Goal: Information Seeking & Learning: Learn about a topic

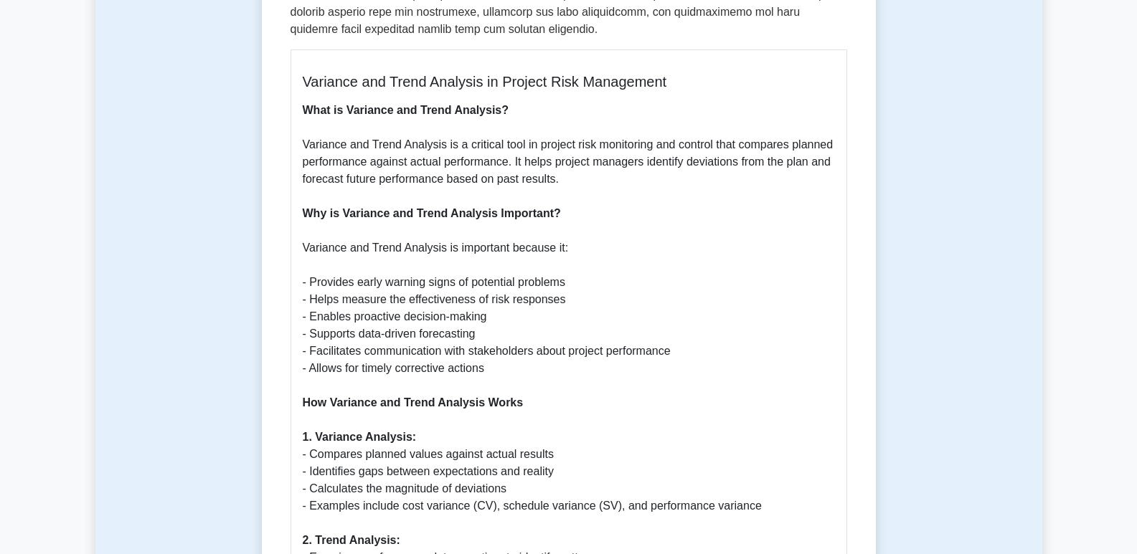
scroll to position [645, 0]
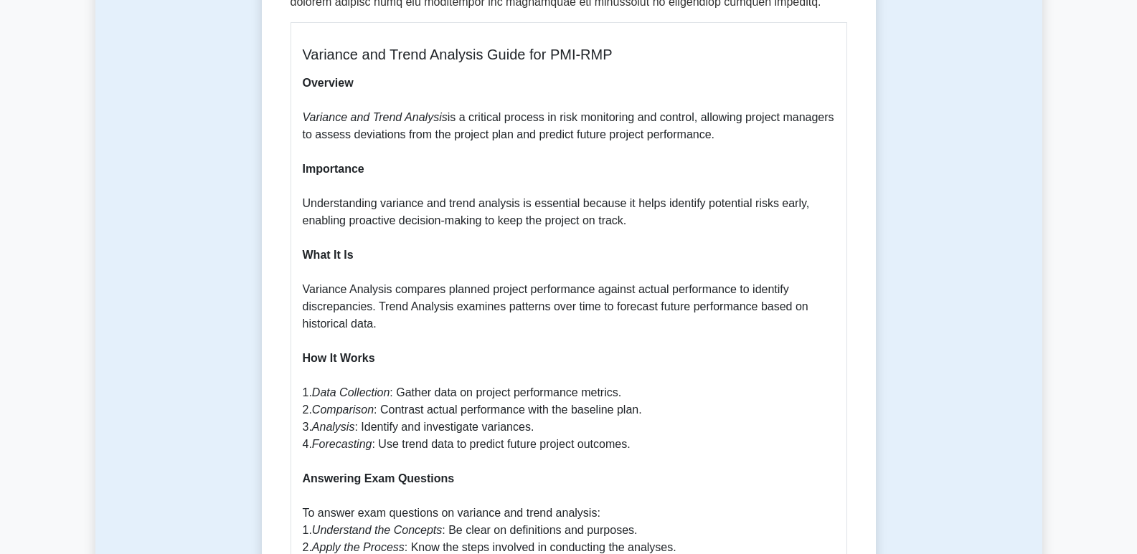
scroll to position [143, 0]
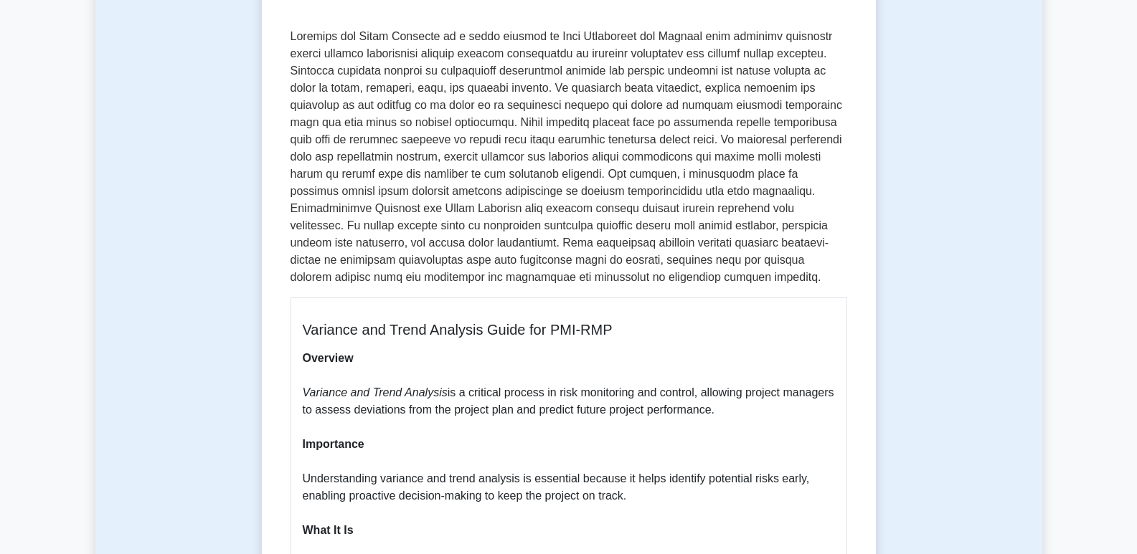
scroll to position [215, 0]
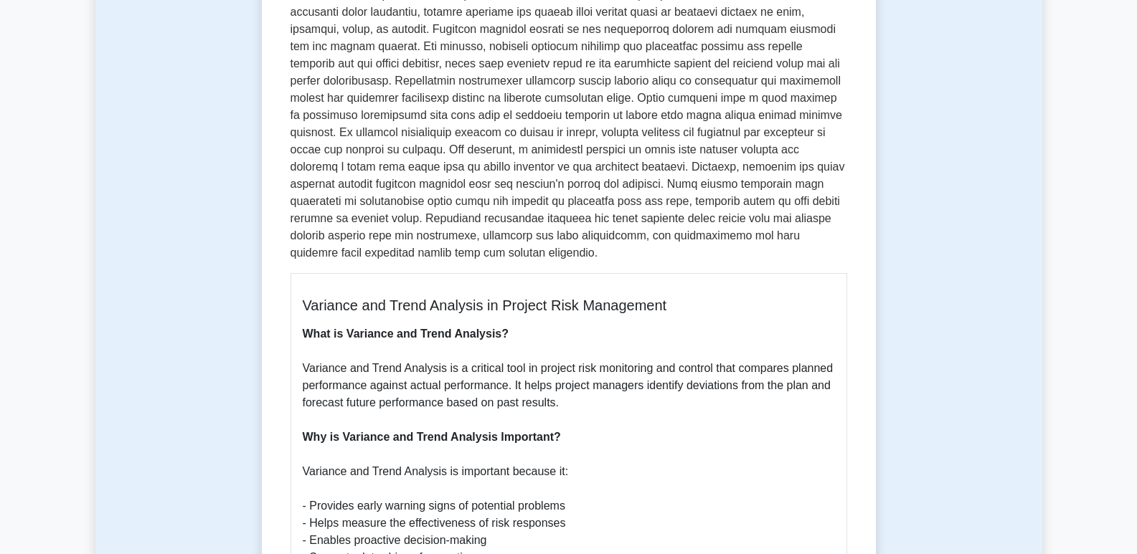
scroll to position [359, 0]
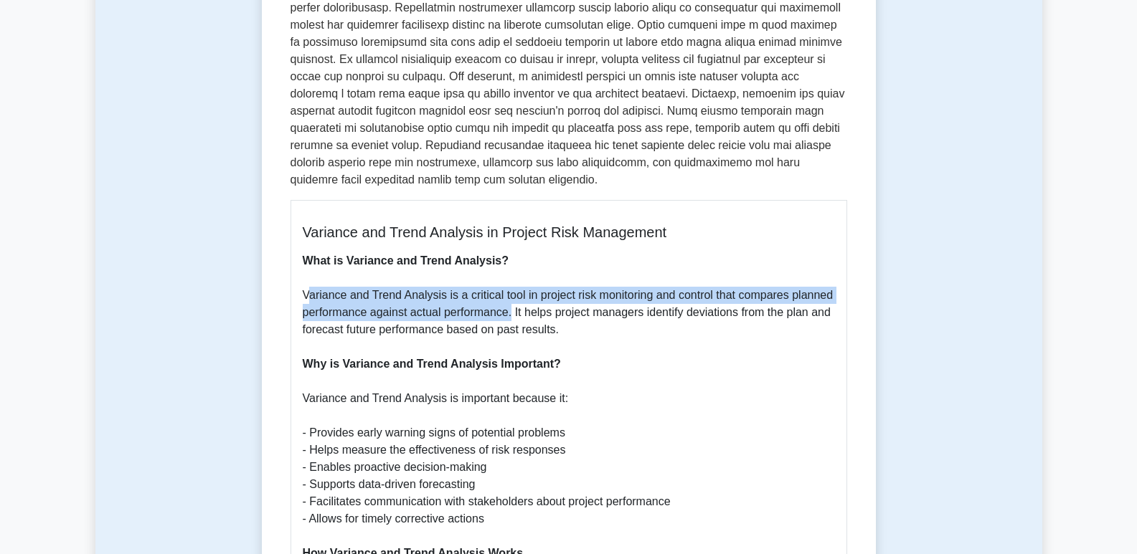
drag, startPoint x: 309, startPoint y: 280, endPoint x: 510, endPoint y: 300, distance: 201.9
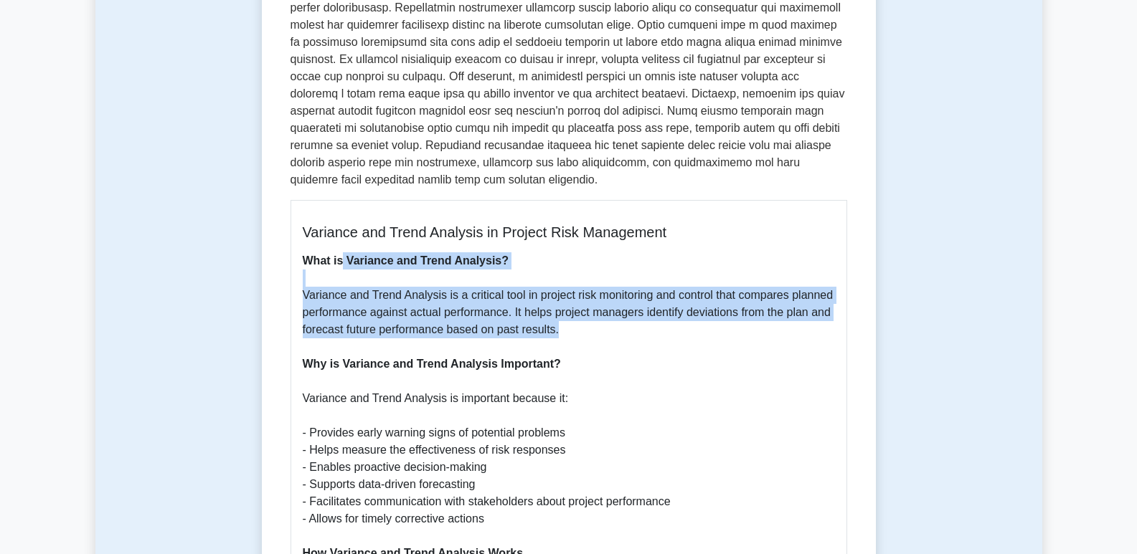
drag, startPoint x: 344, startPoint y: 243, endPoint x: 559, endPoint y: 316, distance: 226.6
copy p "Variance and Trend Analysis? Variance and Trend Analysis is a critical tool in …"
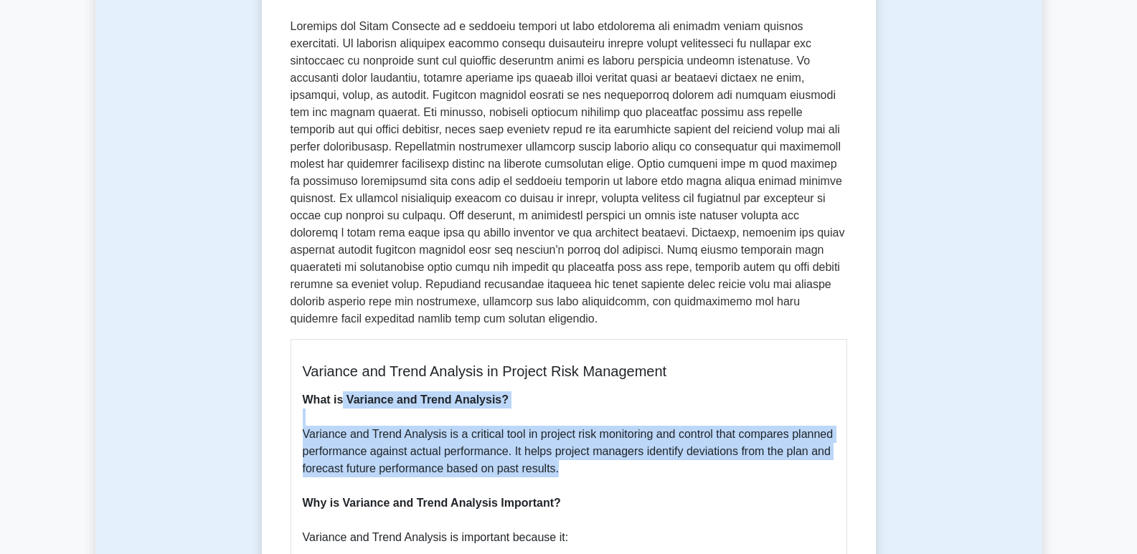
scroll to position [215, 0]
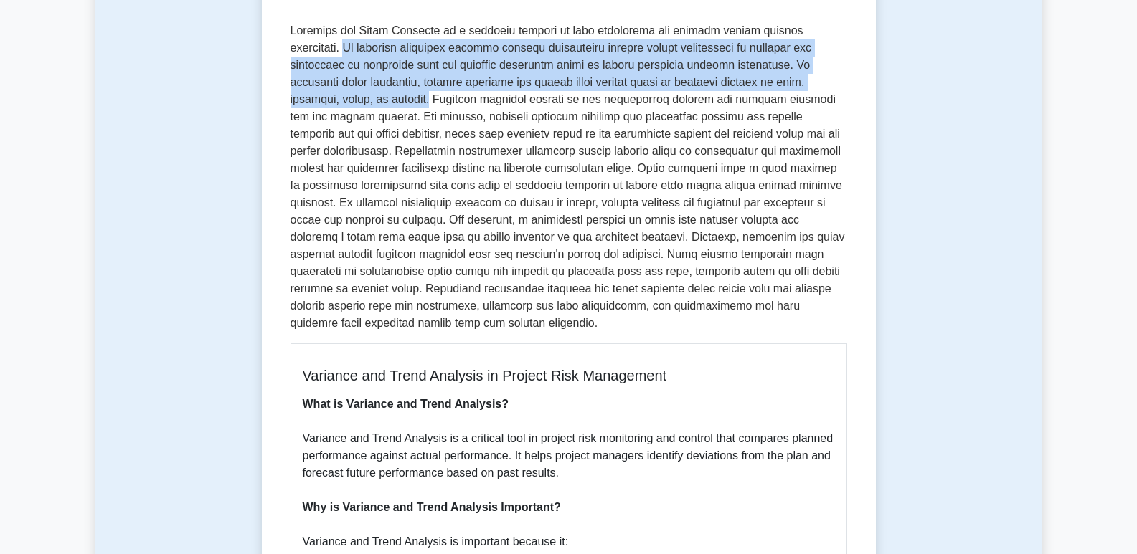
drag, startPoint x: 830, startPoint y: 31, endPoint x: 824, endPoint y: 84, distance: 53.5
click at [824, 84] on p at bounding box center [568, 177] width 557 height 310
copy p "It involves comparing planned project performance against actual performance to…"
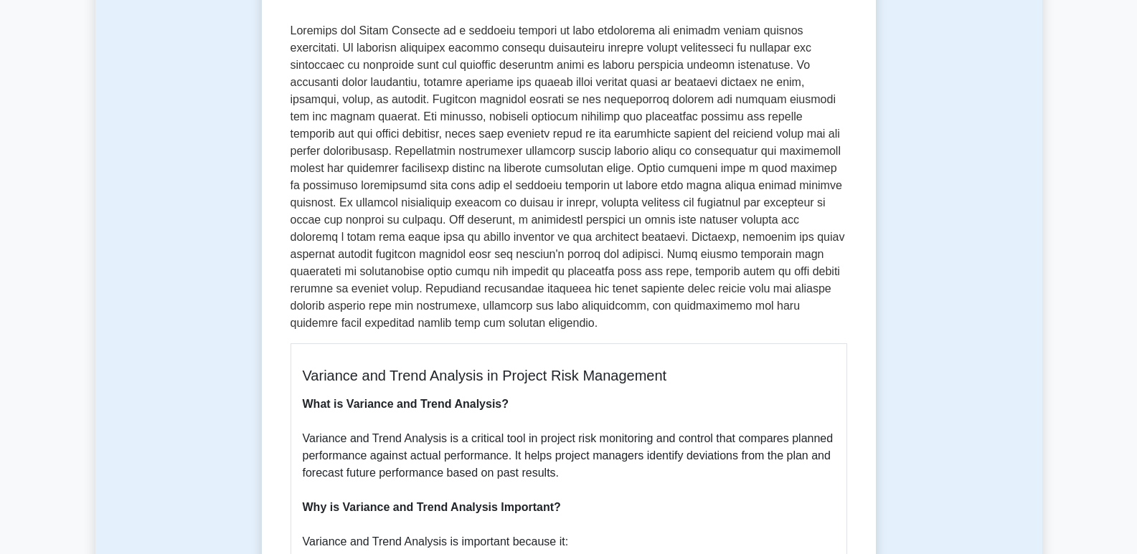
click at [782, 167] on p at bounding box center [568, 177] width 557 height 310
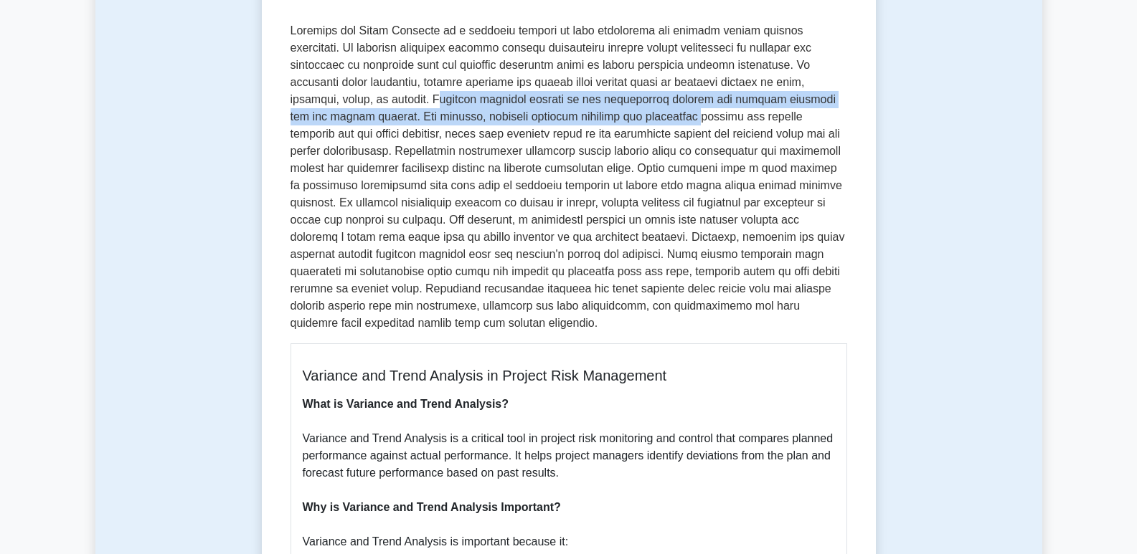
drag, startPoint x: 296, startPoint y: 92, endPoint x: 506, endPoint y: 110, distance: 210.9
click at [506, 110] on p at bounding box center [568, 177] width 557 height 310
click at [356, 96] on p at bounding box center [568, 177] width 557 height 310
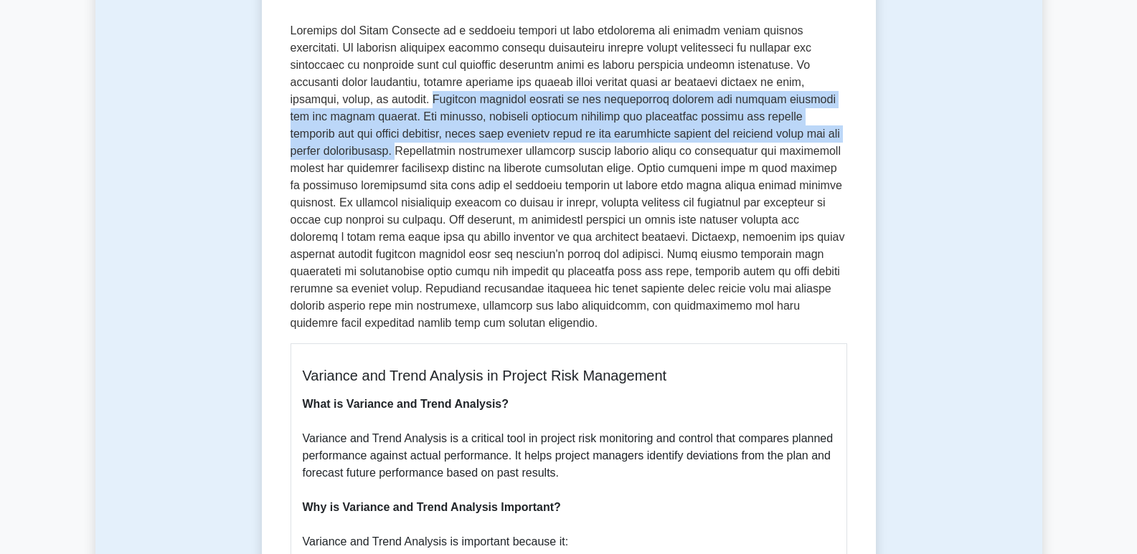
drag, startPoint x: 289, startPoint y: 103, endPoint x: 746, endPoint y: 128, distance: 457.6
click at [395, 123] on p at bounding box center [568, 177] width 557 height 310
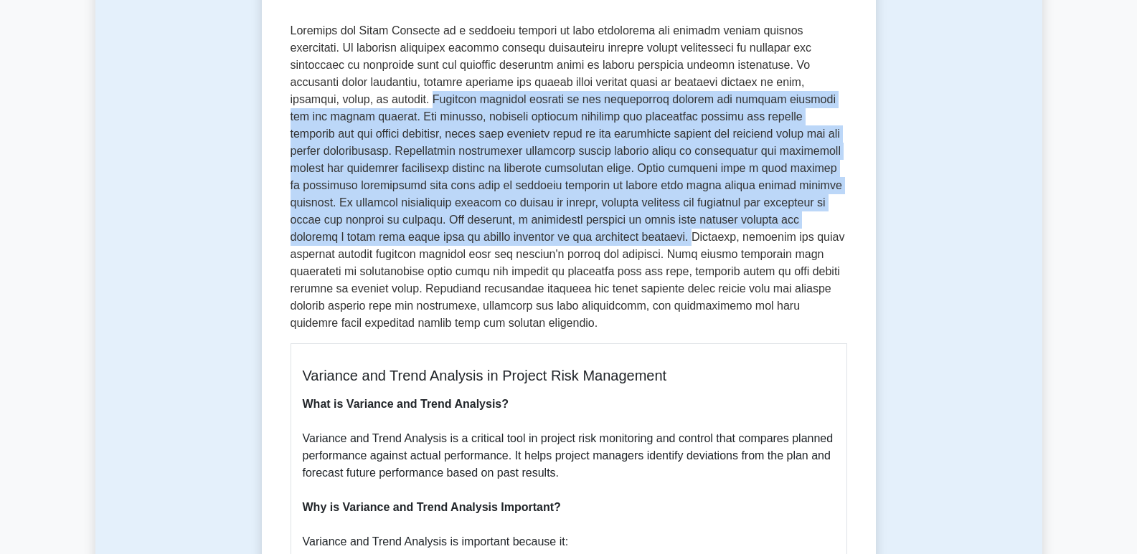
drag, startPoint x: 292, startPoint y: 100, endPoint x: 419, endPoint y: 242, distance: 190.5
click at [419, 242] on p at bounding box center [568, 177] width 557 height 310
copy p "Variance analysis focuses on the differences between the planned baseline and t…"
click at [697, 224] on p at bounding box center [568, 177] width 557 height 310
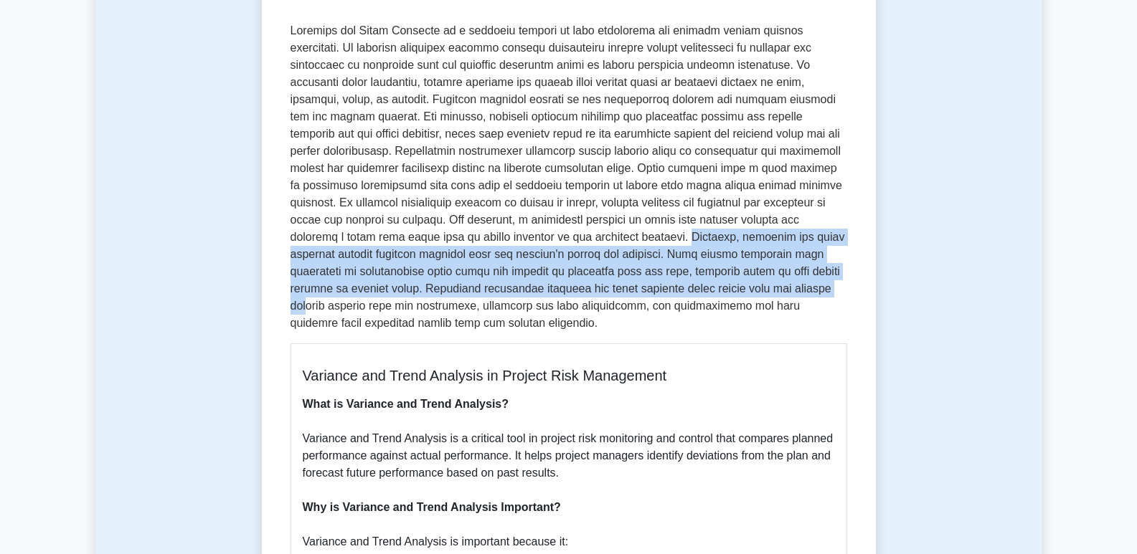
drag, startPoint x: 418, startPoint y: 236, endPoint x: 552, endPoint y: 296, distance: 147.0
click at [552, 296] on p at bounding box center [568, 177] width 557 height 310
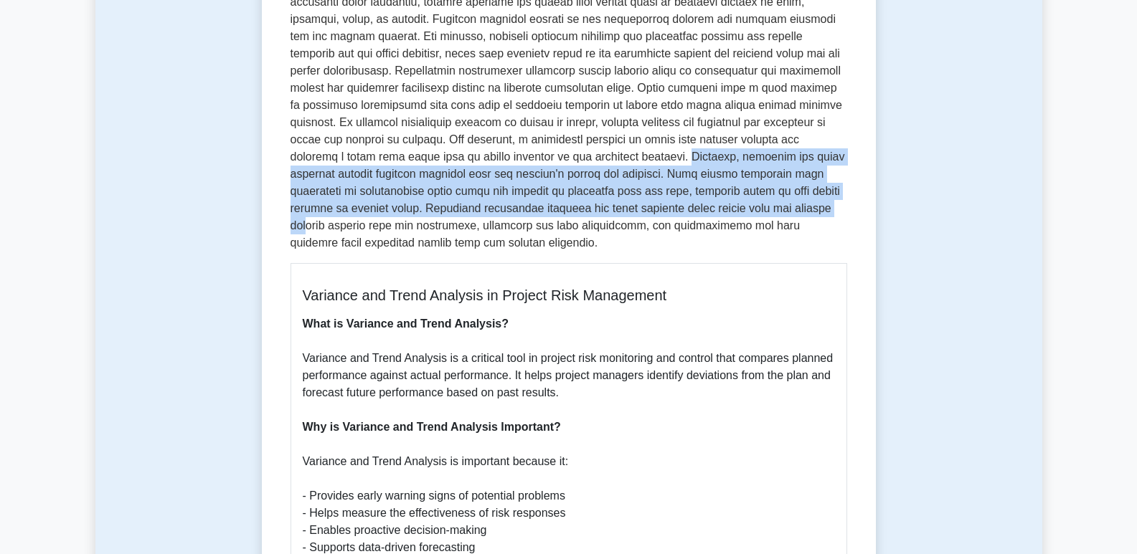
scroll to position [502, 0]
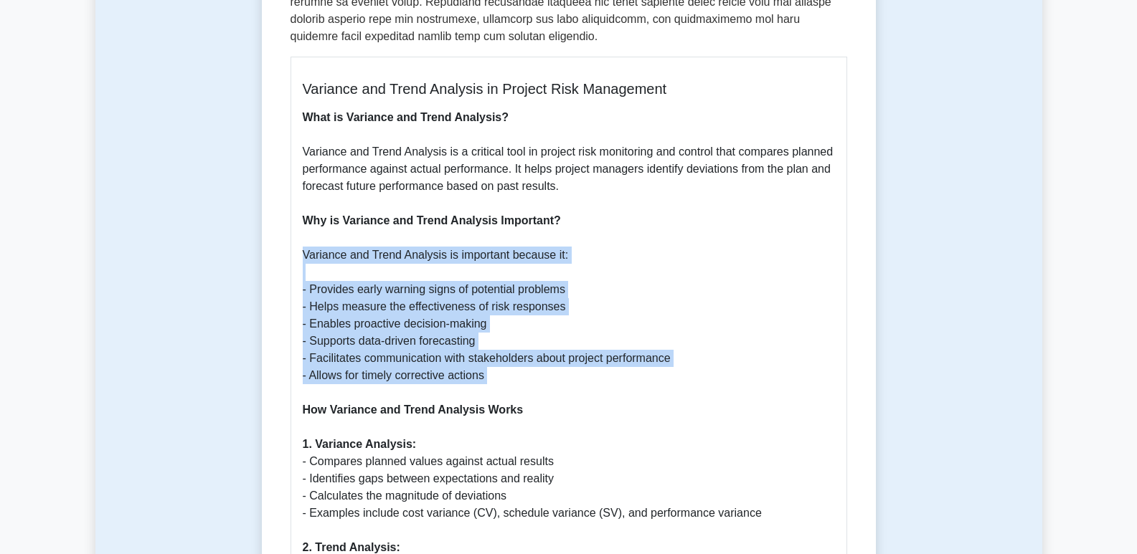
drag, startPoint x: 293, startPoint y: 237, endPoint x: 498, endPoint y: 370, distance: 244.7
copy p "Variance and Trend Analysis is important because it: - Provides early warning s…"
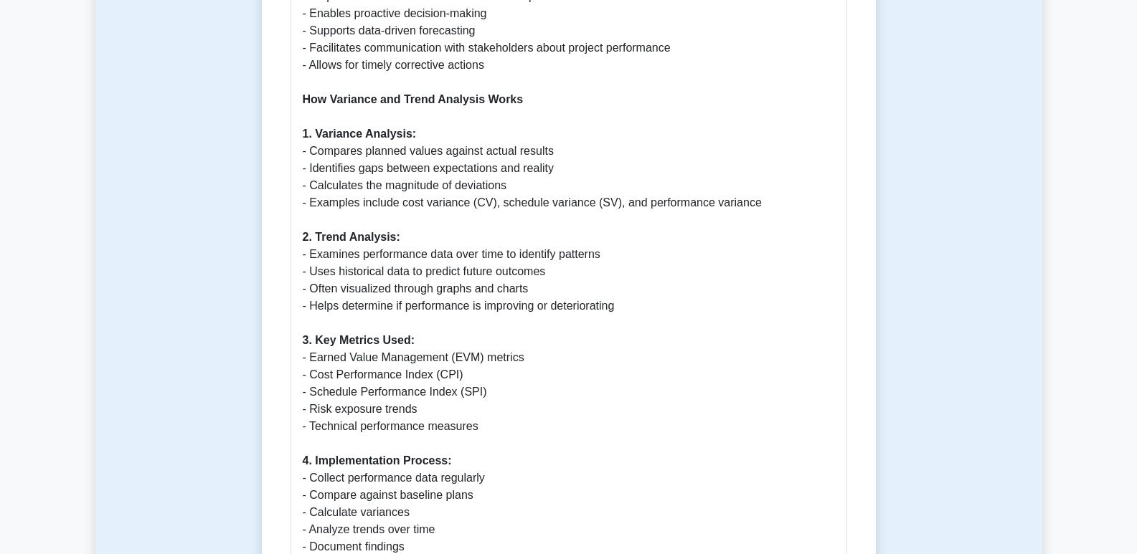
scroll to position [789, 0]
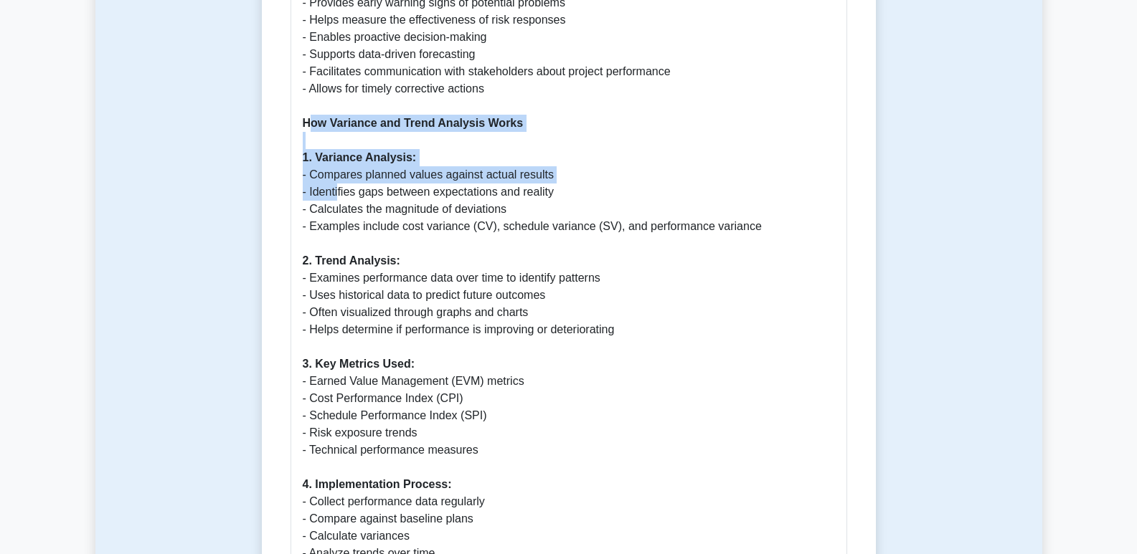
drag, startPoint x: 307, startPoint y: 104, endPoint x: 339, endPoint y: 168, distance: 71.2
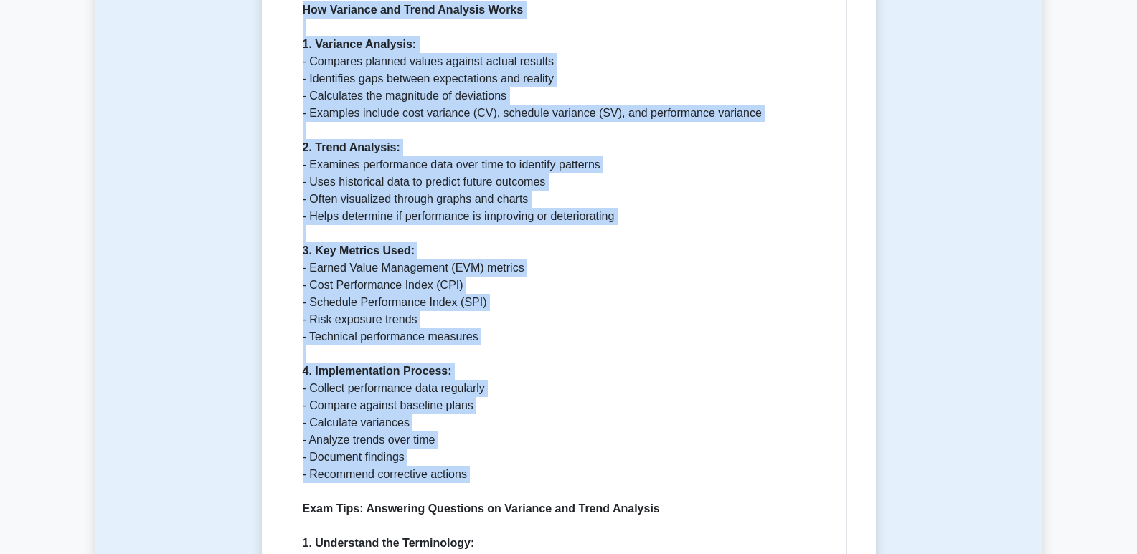
scroll to position [904, 0]
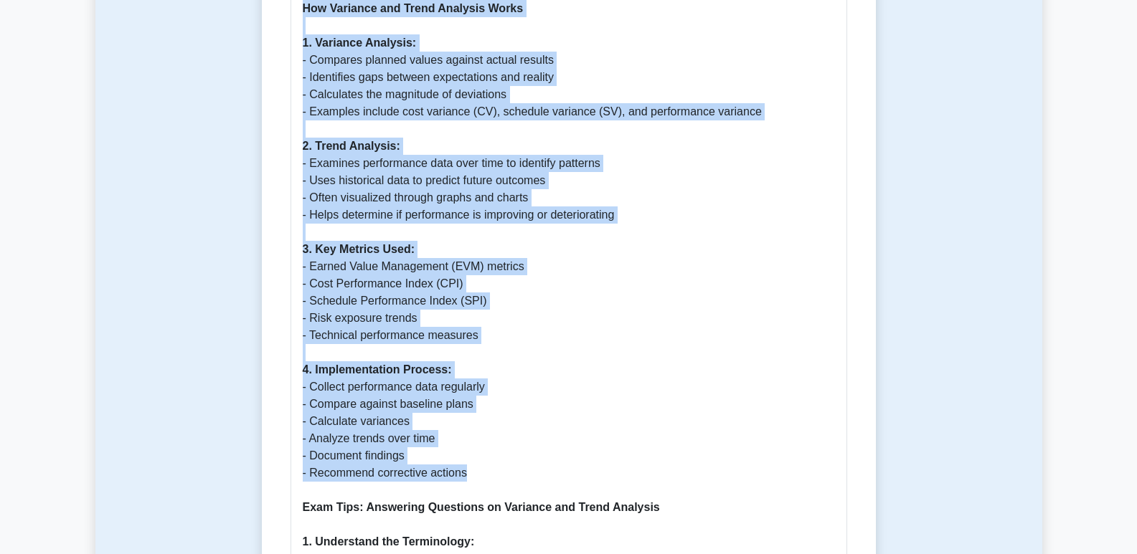
drag, startPoint x: 311, startPoint y: 124, endPoint x: 478, endPoint y: 463, distance: 378.1
click at [478, 463] on div "Variance and Trend Analysis in Project Risk Management What is Variance and Tre…" at bounding box center [568, 467] width 557 height 1625
copy p "How Variance and Trend Analysis Works 1. Variance Analysis: - Compares planned …"
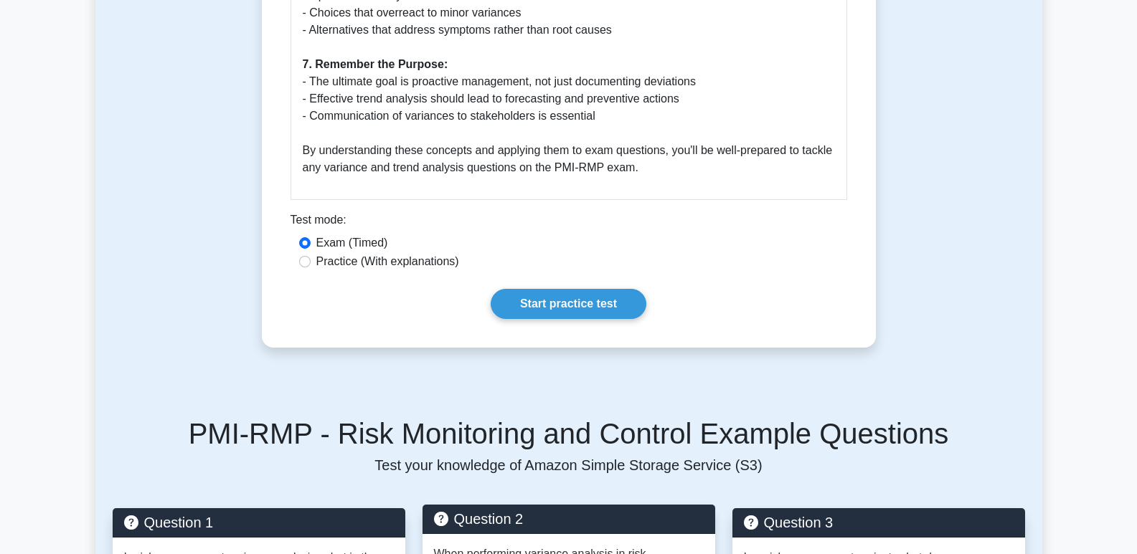
scroll to position [2123, 0]
